Goal: Book appointment/travel/reservation

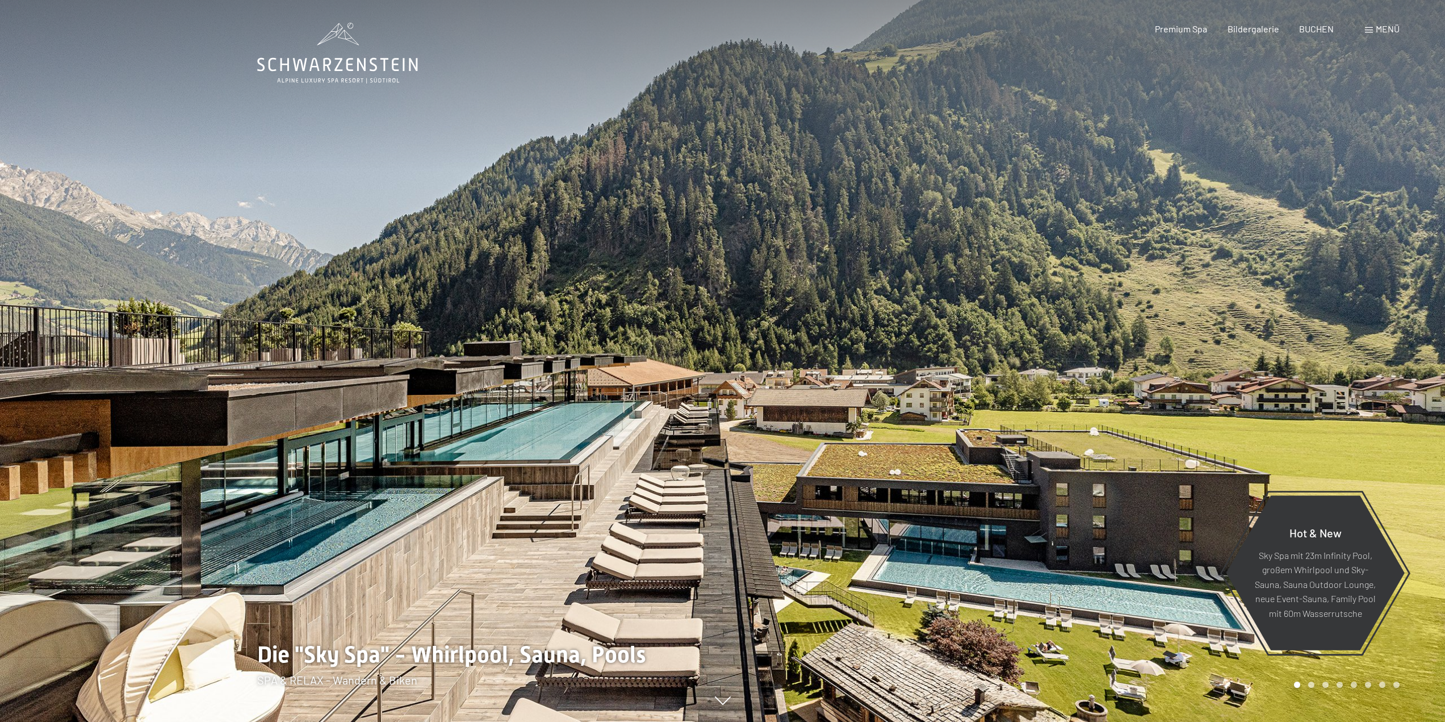
click at [1391, 32] on span "Menü" at bounding box center [1388, 28] width 24 height 11
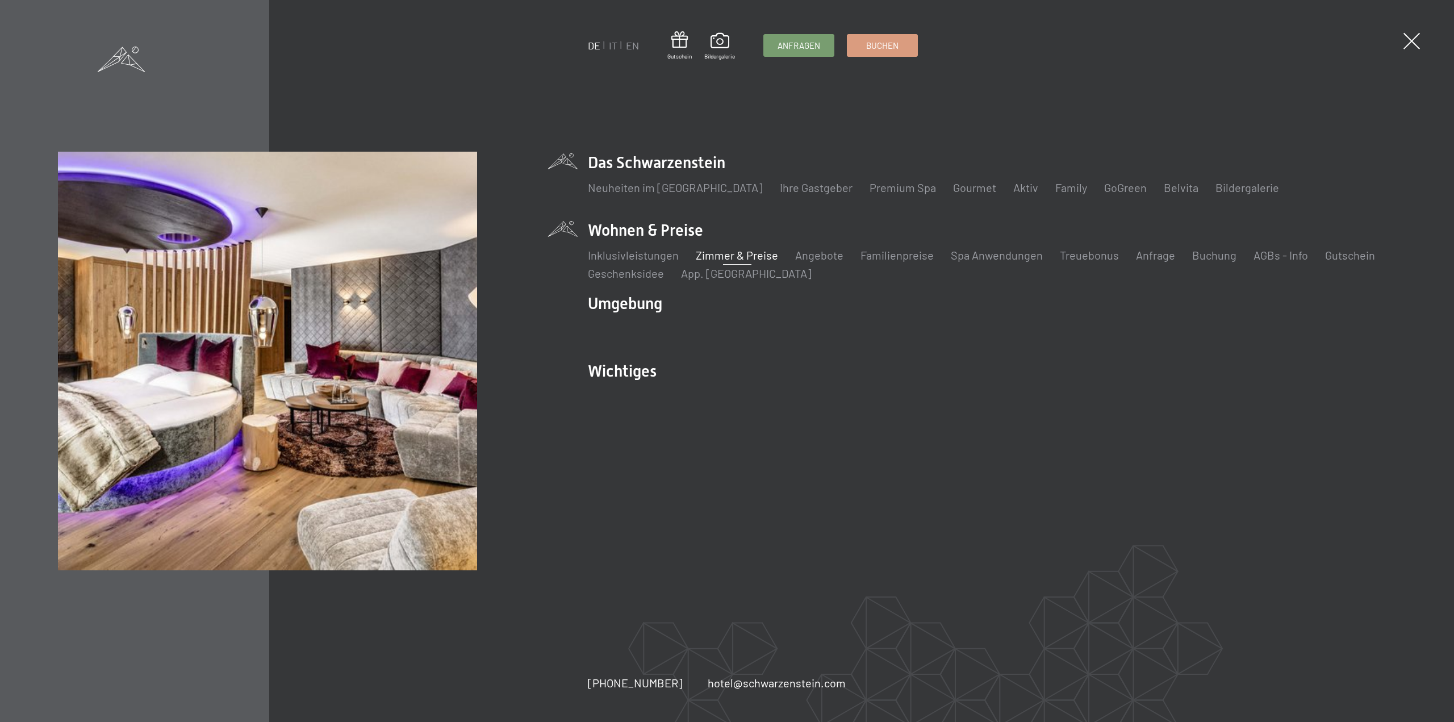
click at [725, 255] on link "Zimmer & Preise" at bounding box center [737, 255] width 82 height 14
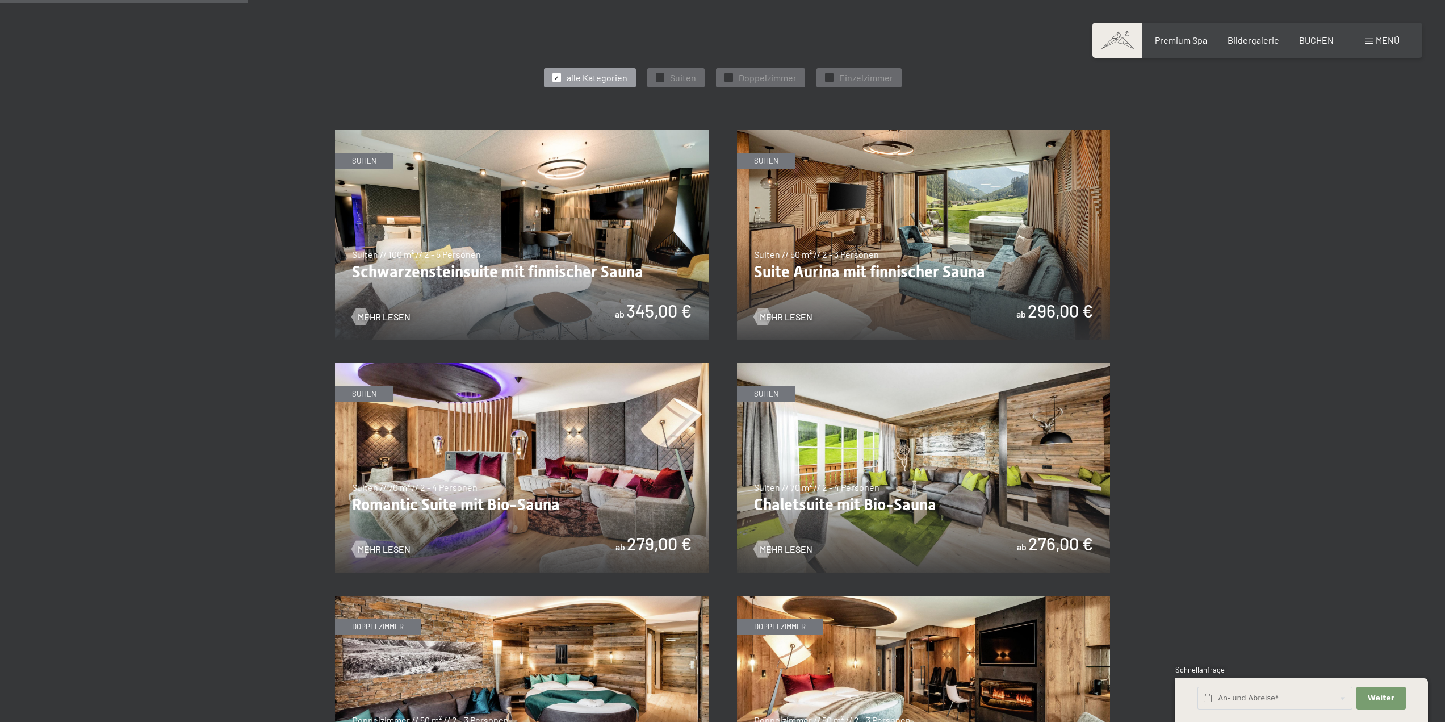
scroll to position [625, 0]
click at [791, 315] on span "Mehr Lesen" at bounding box center [797, 317] width 53 height 12
